Goal: Transaction & Acquisition: Purchase product/service

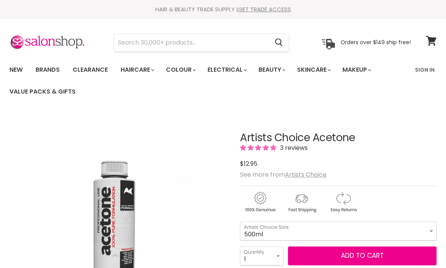
scroll to position [67, 0]
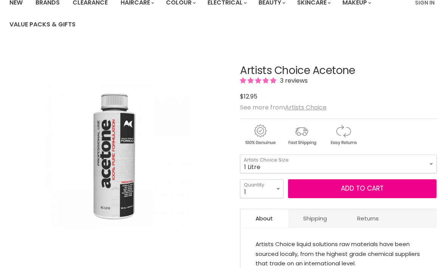
select select "1 Litre"
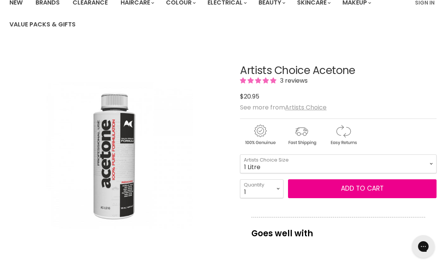
click at [350, 191] on button "Add to cart" at bounding box center [362, 188] width 148 height 19
click at [357, 188] on button "Add to cart" at bounding box center [362, 188] width 148 height 19
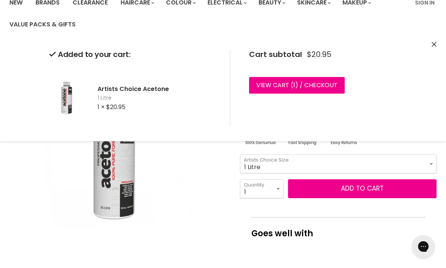
click at [436, 40] on div "Added to your cart: Artists Choice Acetone 1 Litre 1 × $20.95 Cart subtotal $20…" at bounding box center [223, 88] width 446 height 106
click at [435, 46] on icon "Close" at bounding box center [433, 44] width 5 height 5
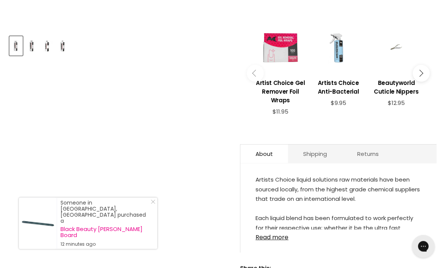
scroll to position [304, 0]
click at [394, 91] on h3 "Beautyworld Cuticle Nippers" at bounding box center [396, 87] width 50 height 17
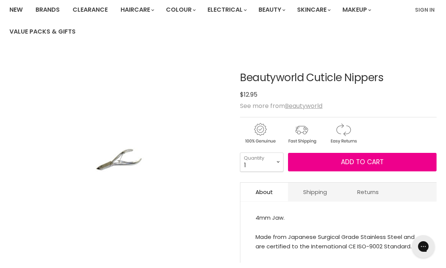
click at [375, 164] on span "Add to cart" at bounding box center [362, 162] width 43 height 9
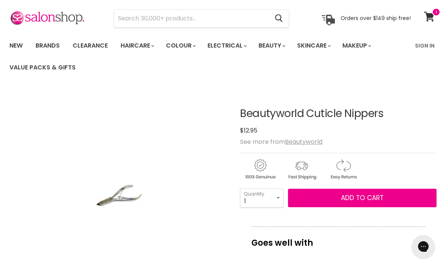
scroll to position [9, 0]
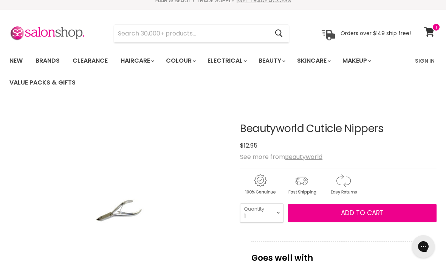
click at [356, 217] on span "Add to cart" at bounding box center [362, 213] width 43 height 9
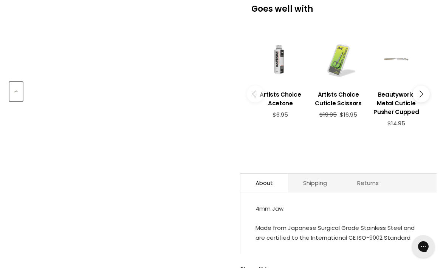
scroll to position [259, 0]
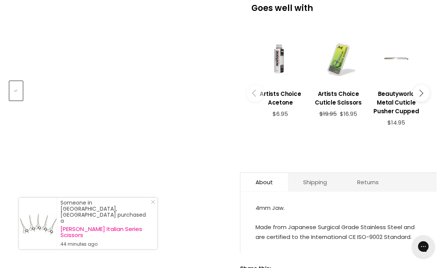
click at [424, 92] on button "Main content" at bounding box center [421, 93] width 17 height 17
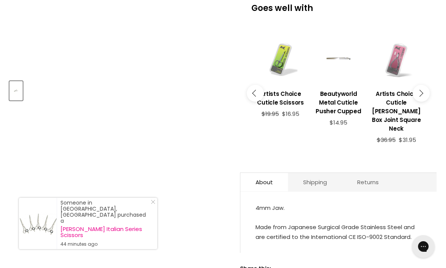
click at [419, 92] on icon "Main content" at bounding box center [419, 93] width 7 height 7
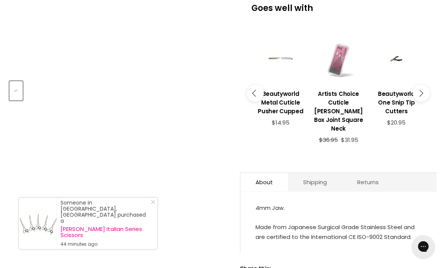
click at [425, 91] on button "Main content" at bounding box center [421, 93] width 17 height 17
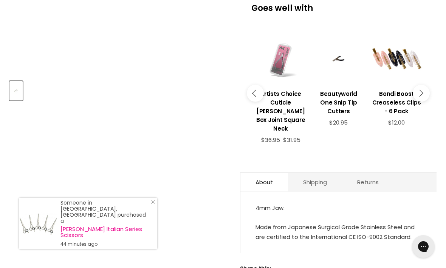
click at [422, 93] on button "Main content" at bounding box center [421, 93] width 17 height 17
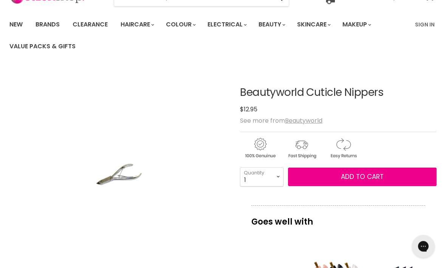
scroll to position [0, 0]
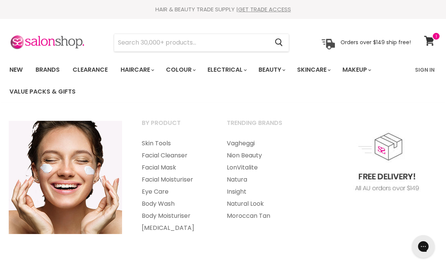
click at [50, 69] on link "Brands" at bounding box center [48, 70] width 36 height 16
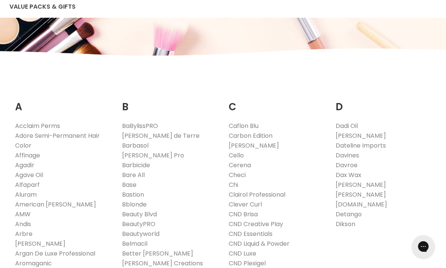
click at [29, 155] on link "Affinage" at bounding box center [27, 155] width 25 height 9
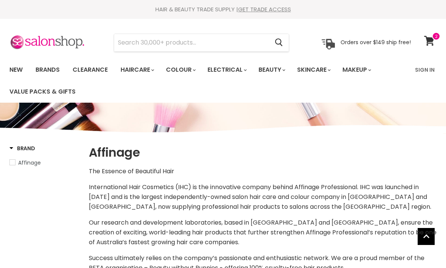
select select "manual"
click at [100, 67] on link "Clearance" at bounding box center [90, 70] width 46 height 16
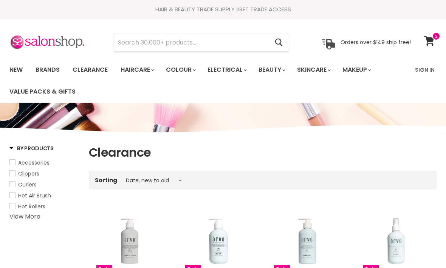
select select "created-descending"
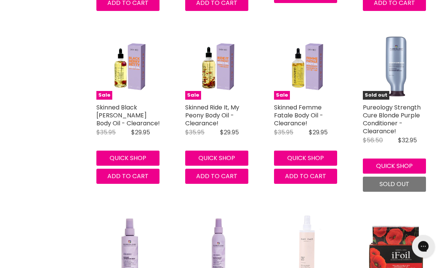
scroll to position [1899, 0]
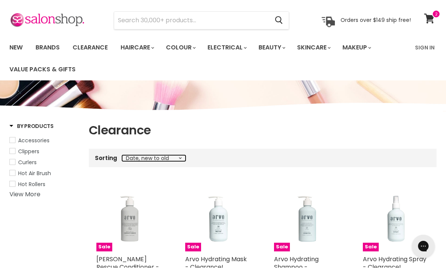
click at [174, 160] on select "Best selling Featured Price, low to high Price, high to low Alphabetically, A-Z…" at bounding box center [153, 159] width 63 height 6
select select "price-ascending"
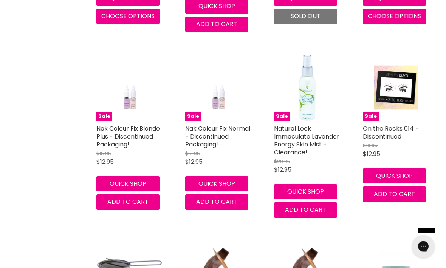
scroll to position [688, 0]
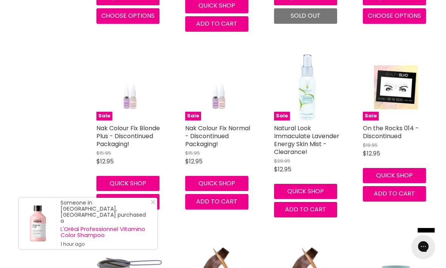
click at [105, 128] on link "Nak Colour Fix Blonde Plus - Discontinued Packaging!" at bounding box center [127, 136] width 63 height 25
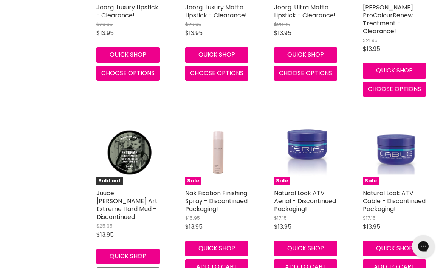
scroll to position [1363, 0]
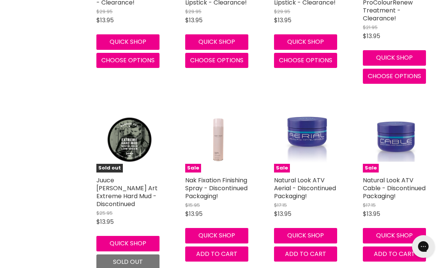
click at [209, 183] on link "Nak Fixation Finishing Spray - Discontinued Packaging!" at bounding box center [216, 188] width 62 height 25
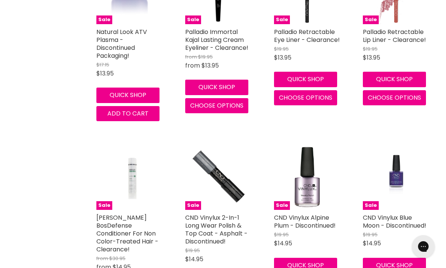
scroll to position [1708, 0]
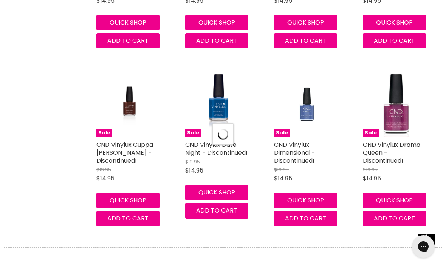
select select "price-ascending"
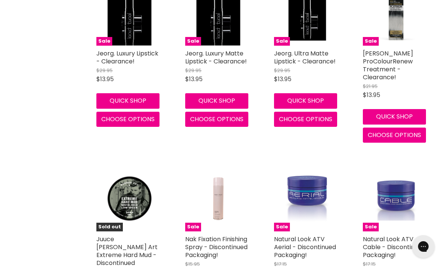
scroll to position [1304, 0]
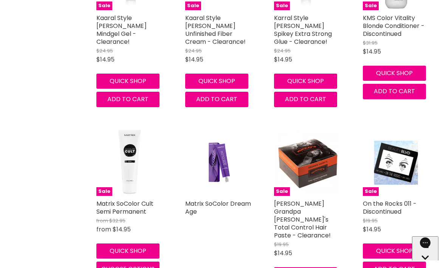
scroll to position [4059, 0]
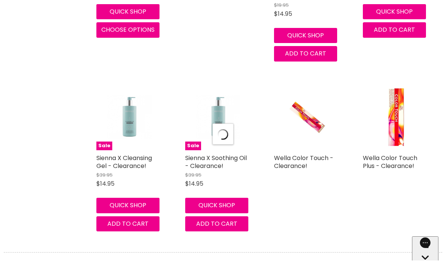
select select "price-ascending"
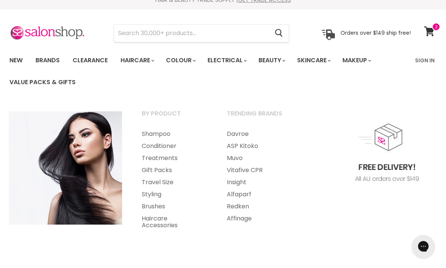
scroll to position [9, 0]
click at [152, 137] on link "Shampoo" at bounding box center [174, 134] width 84 height 12
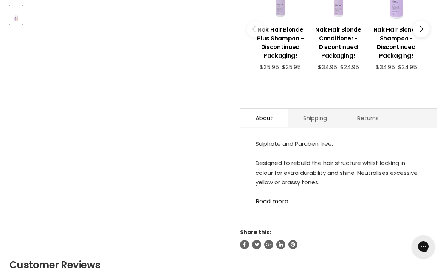
scroll to position [339, 0]
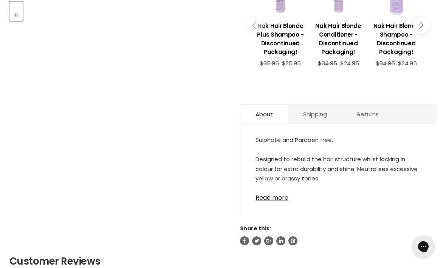
click at [278, 201] on link "Read more" at bounding box center [338, 195] width 166 height 11
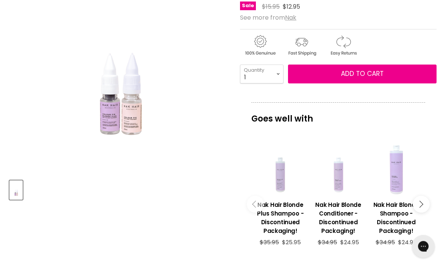
scroll to position [159, 0]
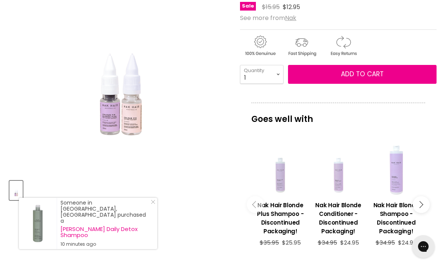
click at [77, 108] on img "Nak Colour Fix Blonde Plus - Discontinued Packaging! image. Click or Scroll to …" at bounding box center [82, 64] width 147 height 220
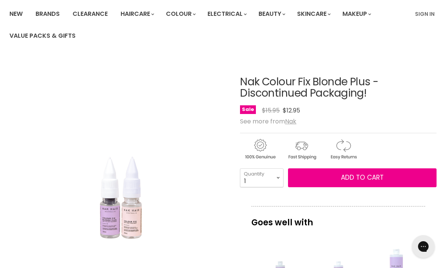
scroll to position [54, 0]
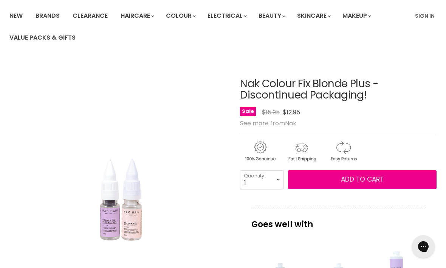
click at [210, 156] on div "Click or scroll to zoom Tap or pinch to zoom" at bounding box center [119, 169] width 220 height 220
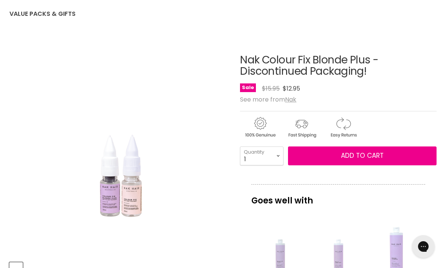
scroll to position [79, 0]
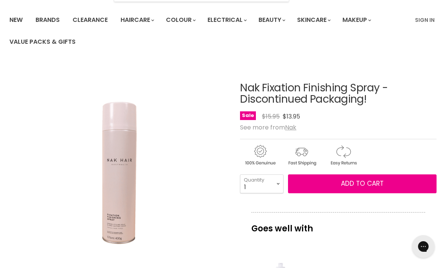
scroll to position [49, 0]
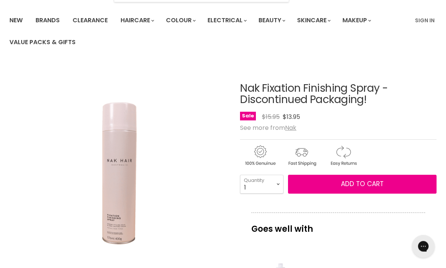
click at [358, 181] on span "Add to cart" at bounding box center [362, 184] width 43 height 9
click at [356, 182] on span "Add to cart" at bounding box center [362, 184] width 43 height 9
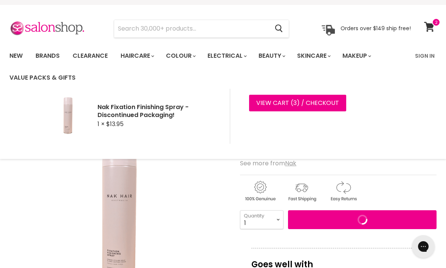
scroll to position [0, 0]
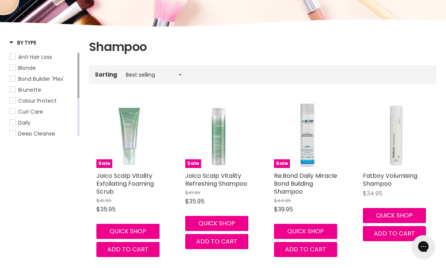
scroll to position [107, 0]
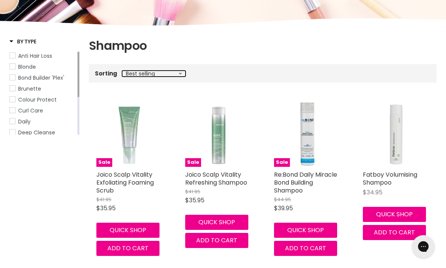
click at [136, 73] on select "Best selling Featured Price, low to high Price, high to low Alphabetically, A-Z…" at bounding box center [153, 74] width 63 height 6
select select "price-ascending"
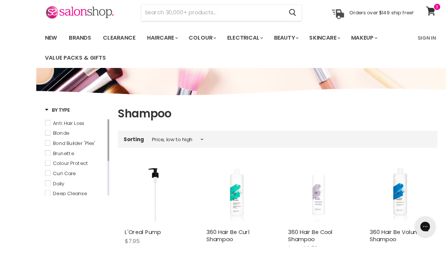
scroll to position [85, 0]
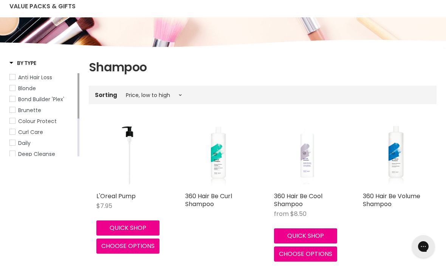
click at [221, 159] on img "Main content" at bounding box center [218, 155] width 31 height 66
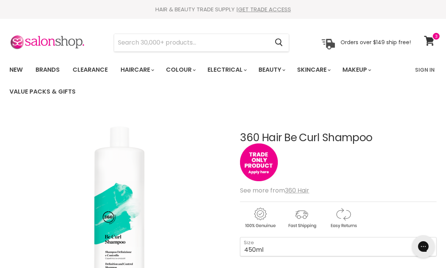
click at [430, 37] on icon at bounding box center [429, 41] width 10 height 10
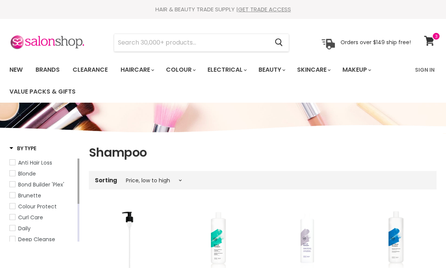
select select "price-ascending"
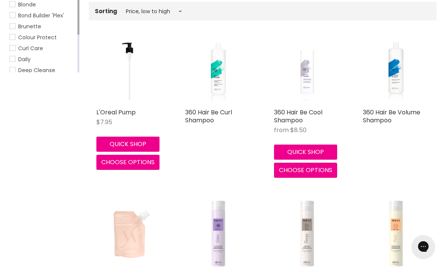
scroll to position [170, 0]
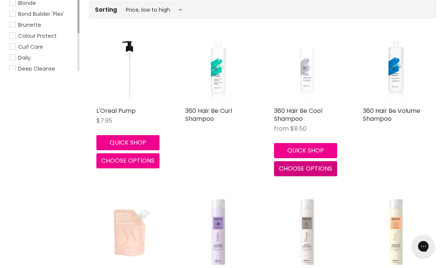
click at [320, 170] on span "Choose options" at bounding box center [305, 169] width 53 height 9
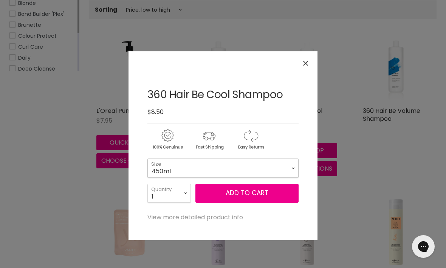
click at [289, 164] on select "450ml 1L" at bounding box center [222, 168] width 151 height 19
click at [285, 165] on select "450ml 1L" at bounding box center [222, 168] width 151 height 19
click at [285, 168] on select "450ml 1L" at bounding box center [222, 168] width 151 height 19
click at [279, 168] on select "450ml 1L" at bounding box center [222, 168] width 151 height 19
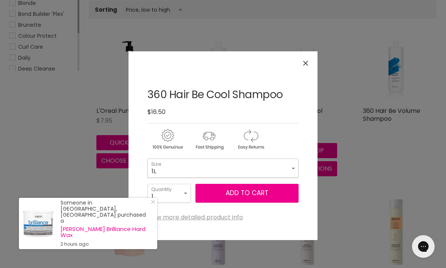
click at [281, 175] on select "450ml 1L" at bounding box center [222, 168] width 151 height 19
select select "450ml"
click at [306, 64] on icon "Close" at bounding box center [305, 63] width 5 height 5
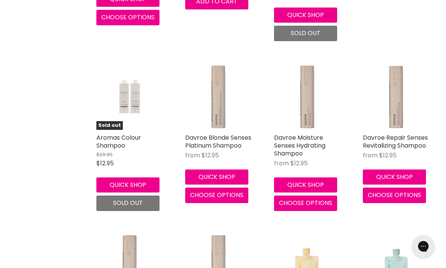
scroll to position [663, 0]
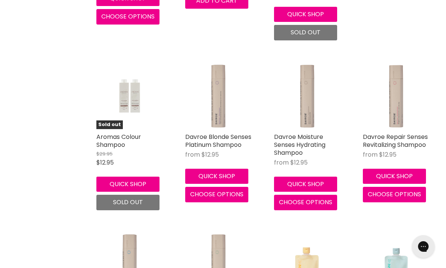
click at [309, 135] on link "Davroe Moisture Senses Hydrating Shampoo" at bounding box center [299, 145] width 51 height 25
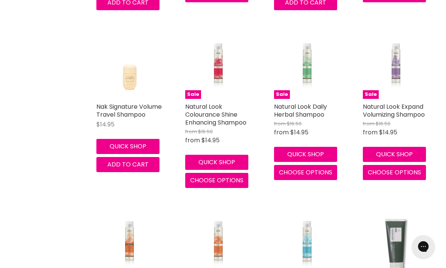
scroll to position [1203, 0]
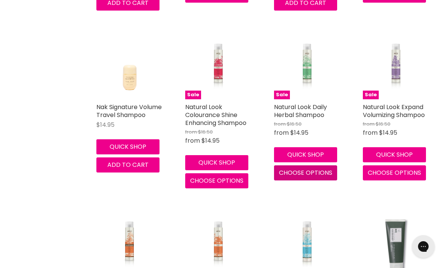
click at [319, 172] on span "Choose options" at bounding box center [305, 173] width 53 height 9
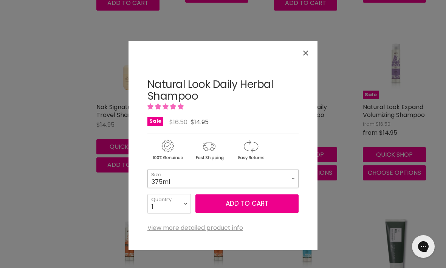
click at [287, 172] on select "375ml 1 Litre" at bounding box center [222, 178] width 151 height 19
click at [290, 180] on select "375ml 1 Litre" at bounding box center [222, 178] width 151 height 19
select select "1 Litre"
click at [305, 56] on icon "Close" at bounding box center [305, 53] width 5 height 5
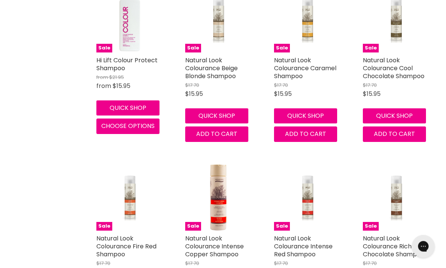
scroll to position [1606, 0]
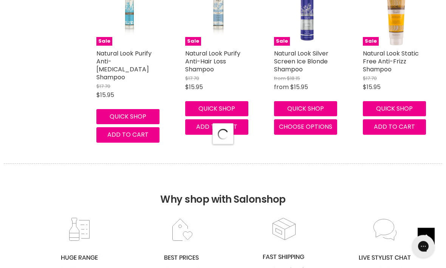
select select "price-ascending"
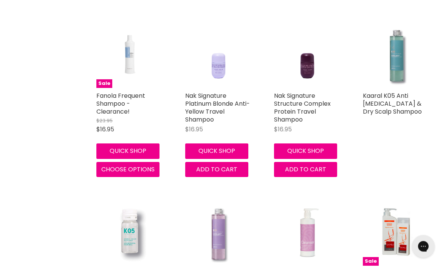
scroll to position [2468, 0]
click at [400, 91] on link "Kaaral K05 Anti [MEDICAL_DATA] & Dry Scalp Shampoo" at bounding box center [392, 103] width 59 height 25
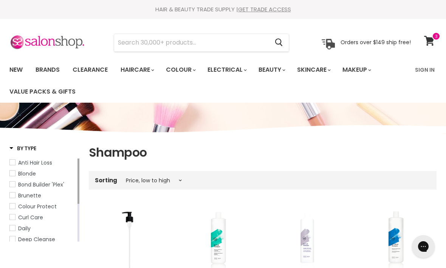
click at [431, 42] on icon at bounding box center [429, 41] width 11 height 10
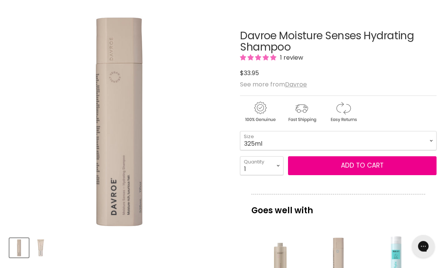
scroll to position [102, 0]
click at [359, 136] on select "325ml 100ml" at bounding box center [338, 140] width 196 height 19
select select "100ml"
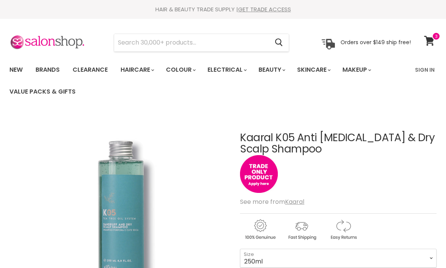
scroll to position [-3, 0]
